Goal: Information Seeking & Learning: Learn about a topic

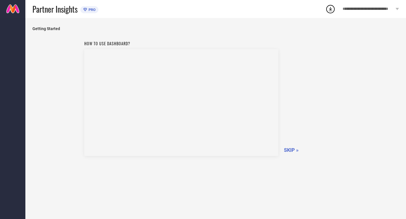
click at [18, 29] on nav at bounding box center [12, 127] width 25 height 219
click at [292, 151] on span "SKIP »" at bounding box center [291, 150] width 15 height 6
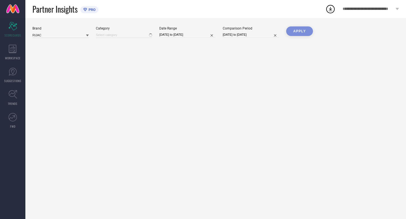
type input "All"
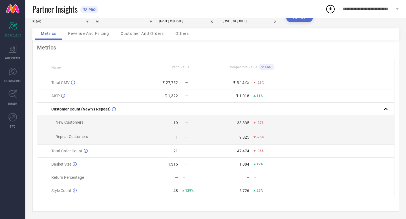
scroll to position [16, 0]
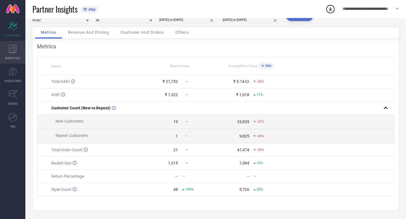
click at [10, 50] on icon at bounding box center [13, 49] width 8 height 8
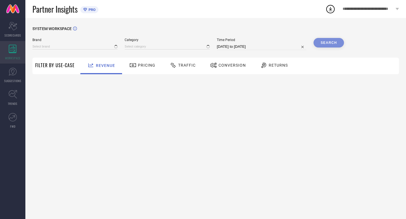
type input "RIJAC"
type input "All"
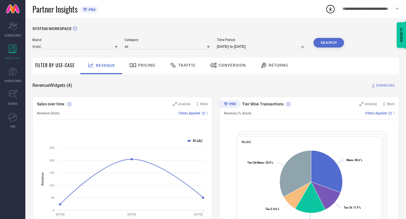
click at [151, 59] on div "Pricing" at bounding box center [142, 66] width 40 height 17
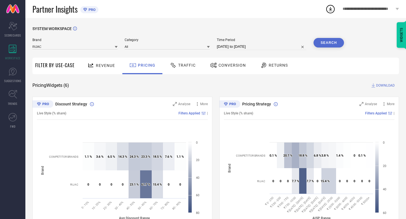
click at [176, 64] on div at bounding box center [174, 65] width 8 height 7
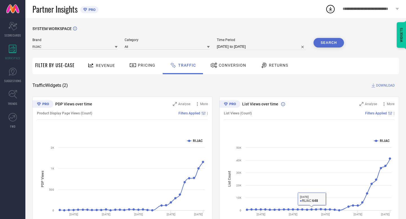
click at [242, 43] on div "Time Period [DATE] to [DATE]" at bounding box center [262, 44] width 90 height 12
click at [241, 44] on input "[DATE] to [DATE]" at bounding box center [262, 46] width 90 height 7
select select "7"
select select "2025"
select select "8"
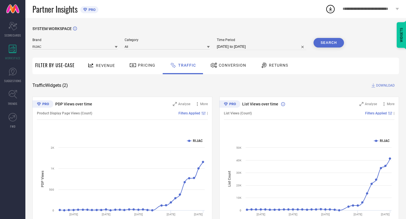
select select "2025"
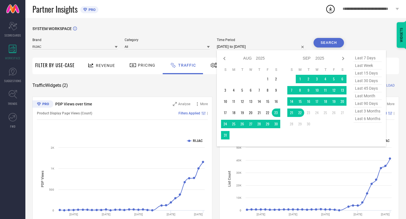
click at [250, 19] on div "SYSTEM WORKSPACE Brand RIJAC Category All Time Period [DATE] to [DATE] Jan Feb …" at bounding box center [215, 132] width 380 height 228
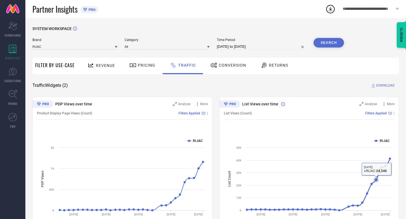
scroll to position [27, 0]
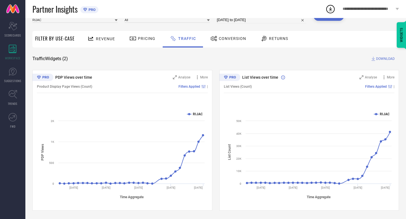
click at [244, 37] on div "Conversion" at bounding box center [228, 39] width 39 height 10
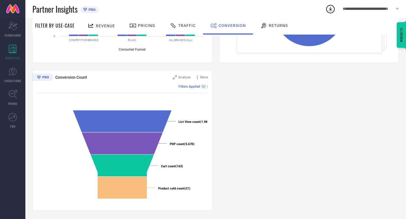
scroll to position [0, 0]
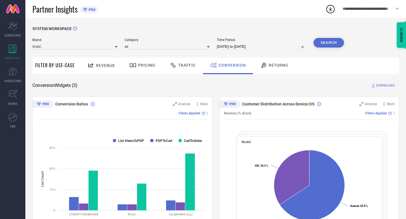
click at [274, 64] on span "Returns" at bounding box center [277, 65] width 19 height 5
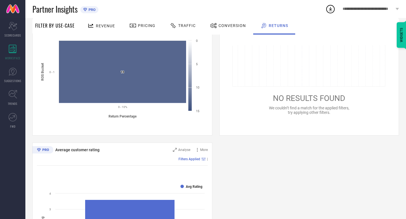
scroll to position [322, 0]
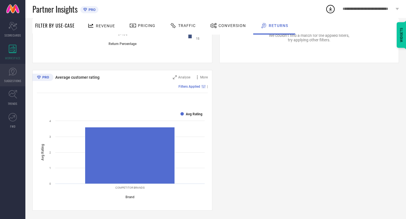
click at [12, 82] on span "SUGGESTIONS" at bounding box center [12, 81] width 17 height 4
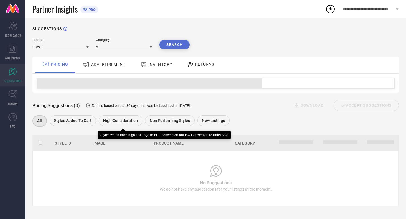
scroll to position [2, 0]
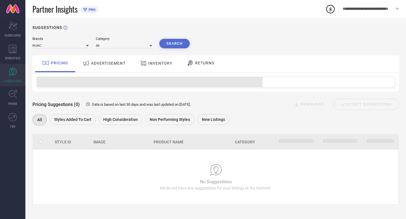
click at [109, 58] on div "ADVERTISEMENT" at bounding box center [104, 63] width 46 height 10
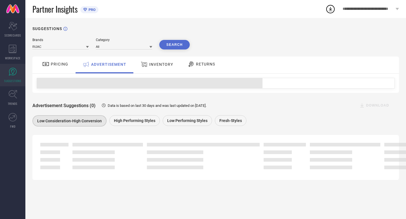
scroll to position [0, 0]
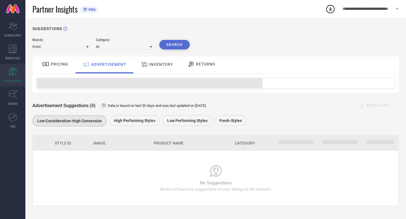
click at [148, 72] on div "INVENTORY" at bounding box center [156, 65] width 46 height 17
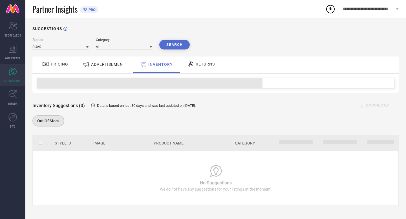
click at [196, 72] on div "RETURNS" at bounding box center [201, 65] width 42 height 17
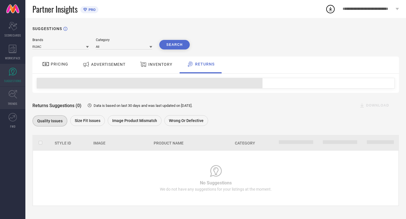
click at [17, 101] on link "TRENDS" at bounding box center [12, 98] width 25 height 23
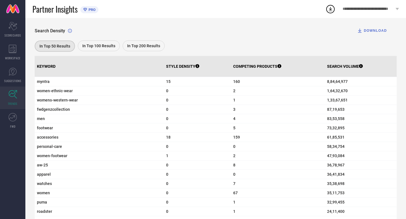
scroll to position [178, 0]
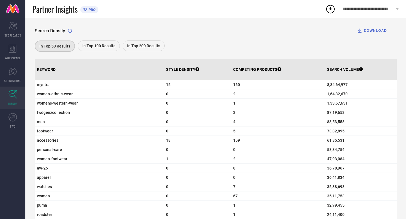
click at [95, 44] on span "In Top 100 Results" at bounding box center [98, 46] width 33 height 5
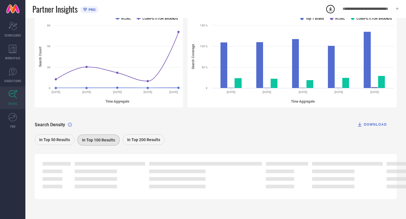
scroll to position [83, 0]
click at [9, 123] on link "FWD" at bounding box center [12, 121] width 25 height 23
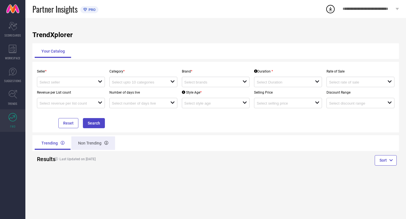
click at [88, 139] on div "Non Trending" at bounding box center [93, 144] width 44 height 14
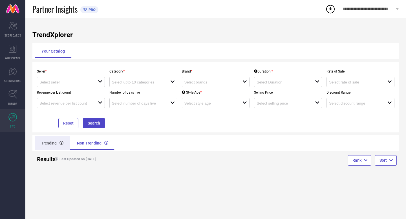
click at [42, 146] on div "Trending" at bounding box center [52, 144] width 35 height 14
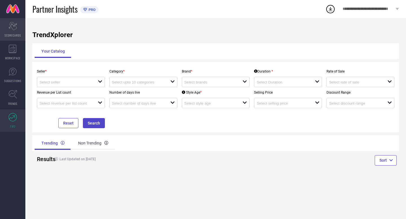
click at [6, 28] on div "Scorecard SCORECARDS" at bounding box center [12, 29] width 25 height 23
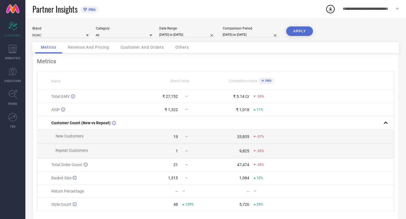
click at [99, 46] on span "Revenue And Pricing" at bounding box center [88, 47] width 41 height 5
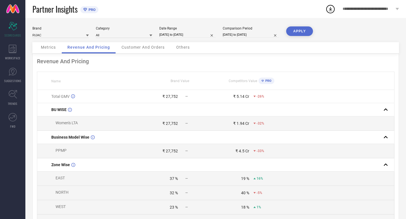
click at [150, 49] on span "Customer And Orders" at bounding box center [142, 47] width 43 height 5
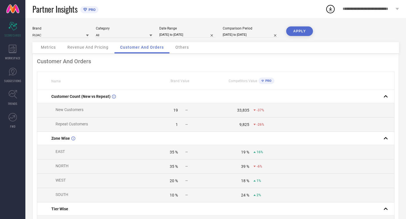
click at [182, 50] on div "Others" at bounding box center [182, 47] width 25 height 11
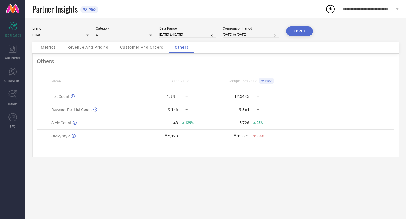
click at [268, 79] on div "PRO" at bounding box center [264, 81] width 13 height 6
